Goal: Information Seeking & Learning: Learn about a topic

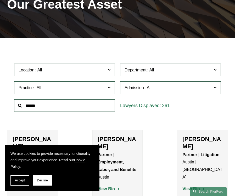
scroll to position [78, 0]
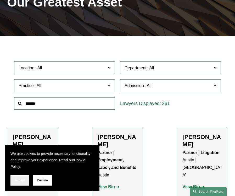
click at [19, 178] on button "Accept" at bounding box center [19, 181] width 19 height 10
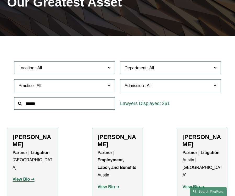
click at [35, 106] on input "text" at bounding box center [64, 103] width 101 height 13
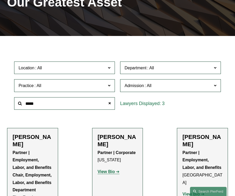
type input "*****"
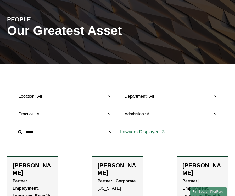
scroll to position [0, 0]
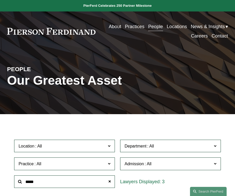
click at [136, 27] on link "Practices" at bounding box center [135, 26] width 20 height 9
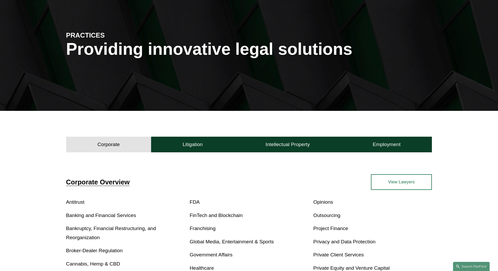
scroll to position [157, 0]
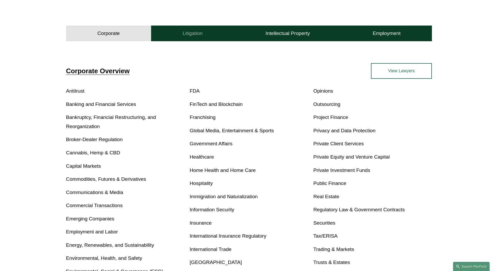
click at [191, 36] on h4 "Litigation" at bounding box center [192, 33] width 20 height 6
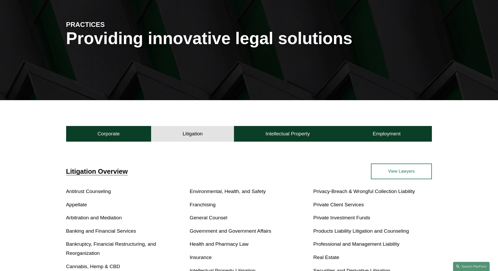
scroll to position [0, 0]
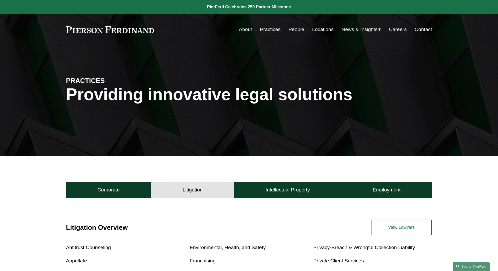
click at [234, 30] on link "People" at bounding box center [296, 30] width 16 height 10
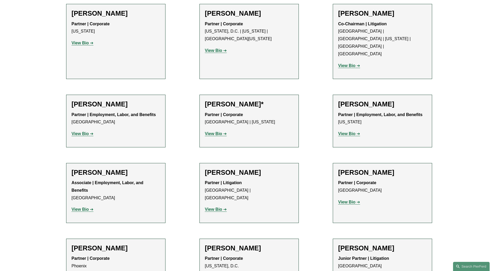
scroll to position [2142, 0]
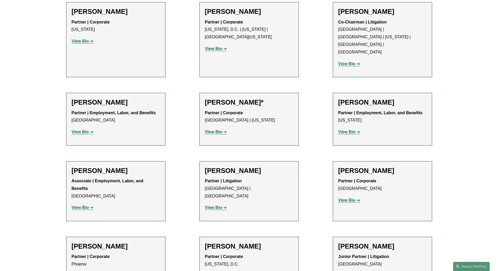
click at [83, 206] on strong "View Bio" at bounding box center [80, 208] width 17 height 4
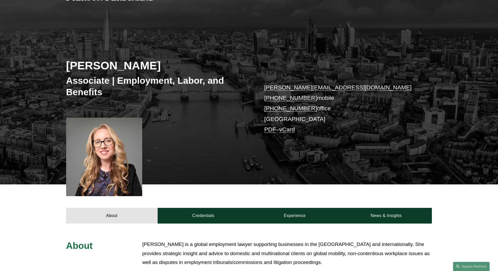
scroll to position [78, 0]
